Goal: Find specific page/section: Find specific page/section

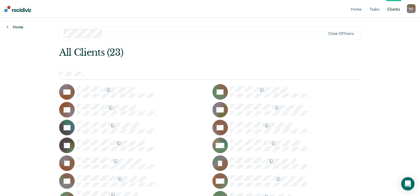
click at [9, 25] on link "Home" at bounding box center [15, 26] width 17 height 5
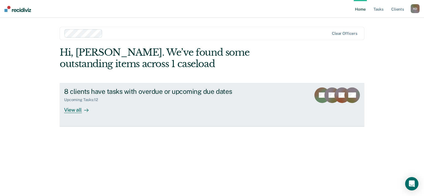
click at [78, 112] on div "View all" at bounding box center [79, 107] width 31 height 11
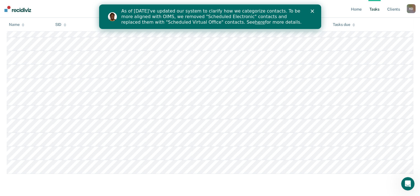
scroll to position [121, 0]
